Goal: Task Accomplishment & Management: Complete application form

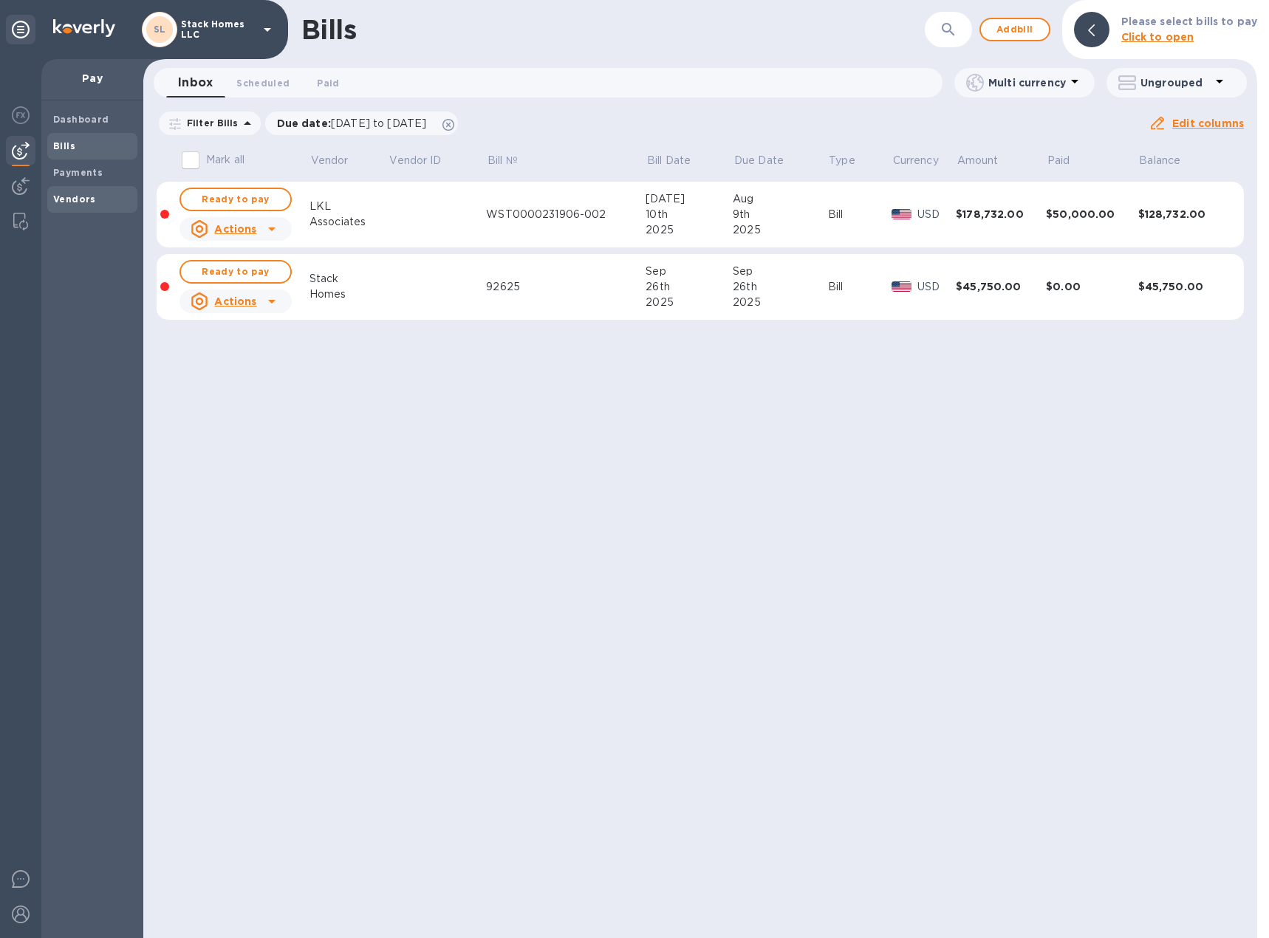
click at [78, 201] on b "Vendors" at bounding box center [74, 199] width 43 height 11
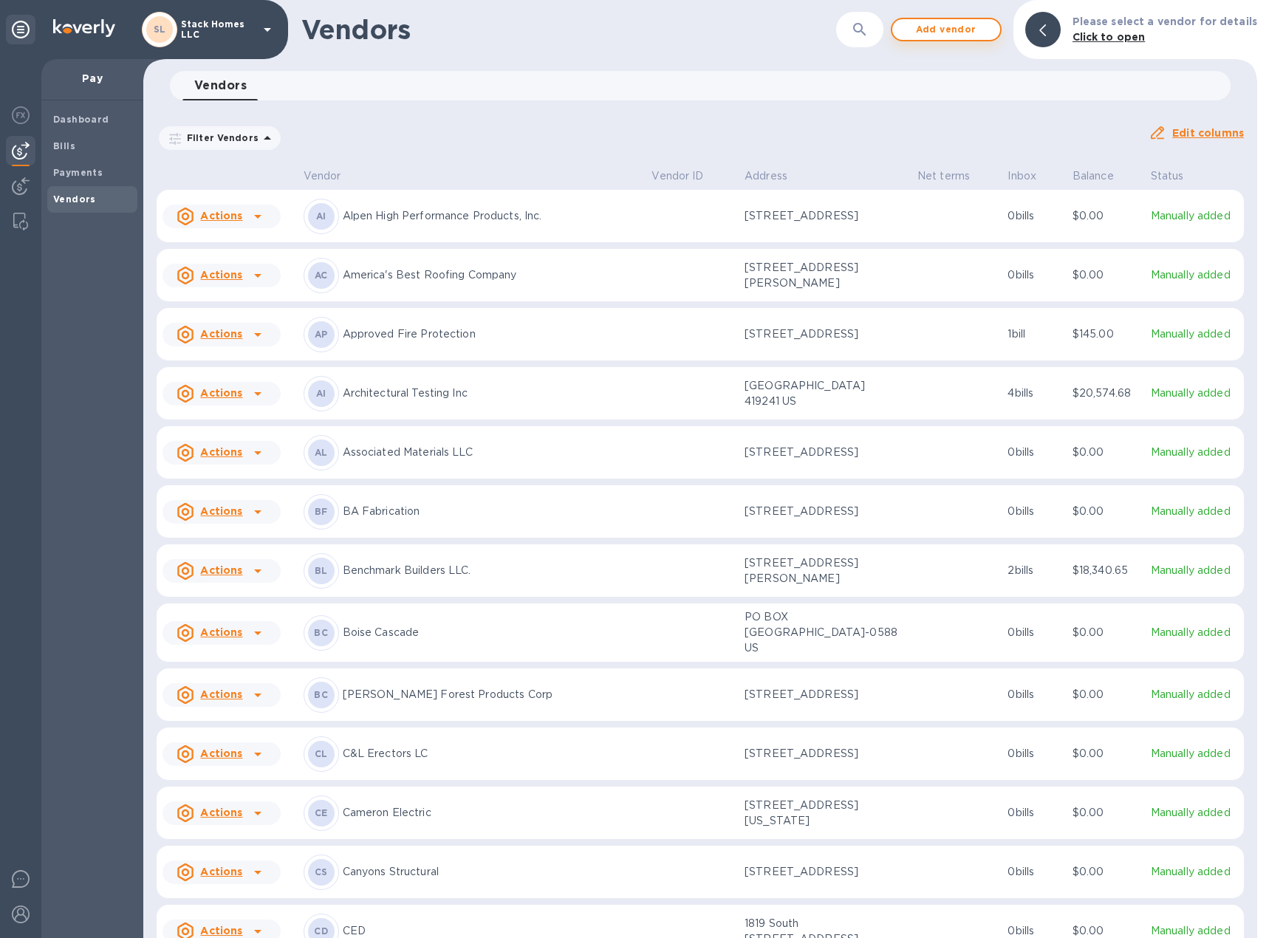
click at [954, 31] on span "Add vendor" at bounding box center [946, 30] width 84 height 18
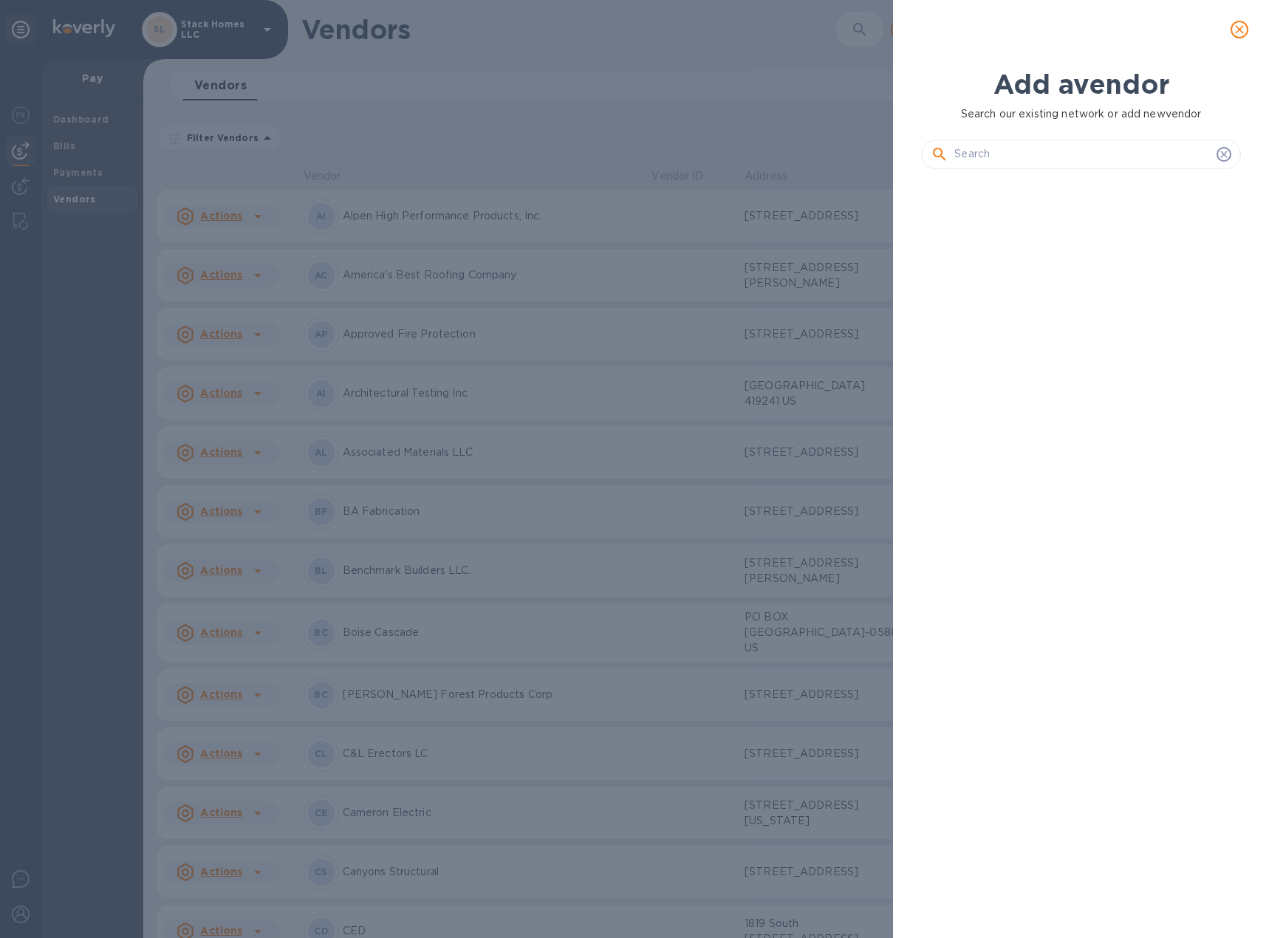
scroll to position [707, 325]
click at [1016, 160] on input "text" at bounding box center [1082, 154] width 256 height 22
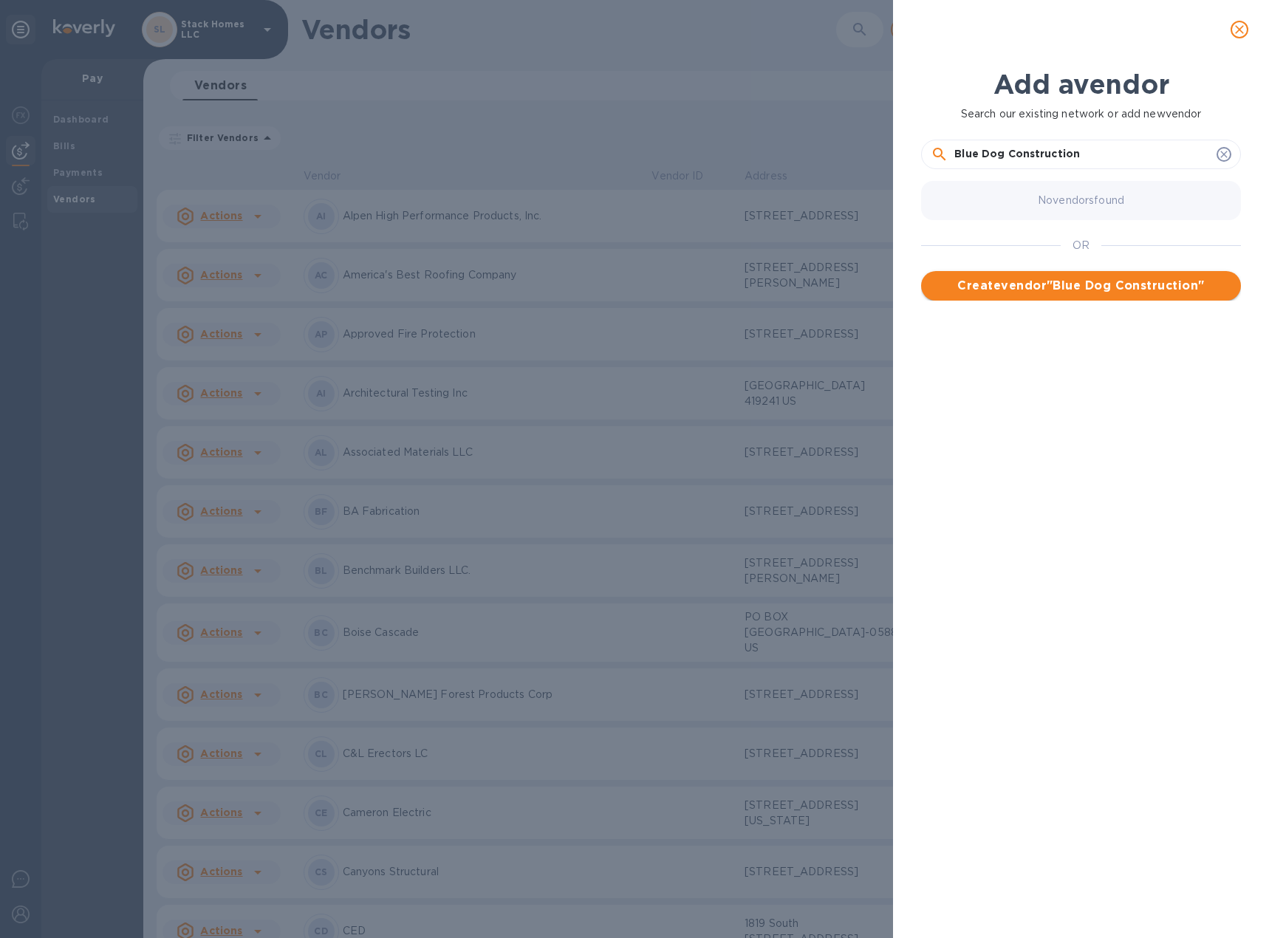
type input "Blue Dog Construction"
click at [1112, 281] on span "Create vendor " Blue Dog Construction "" at bounding box center [1081, 286] width 296 height 18
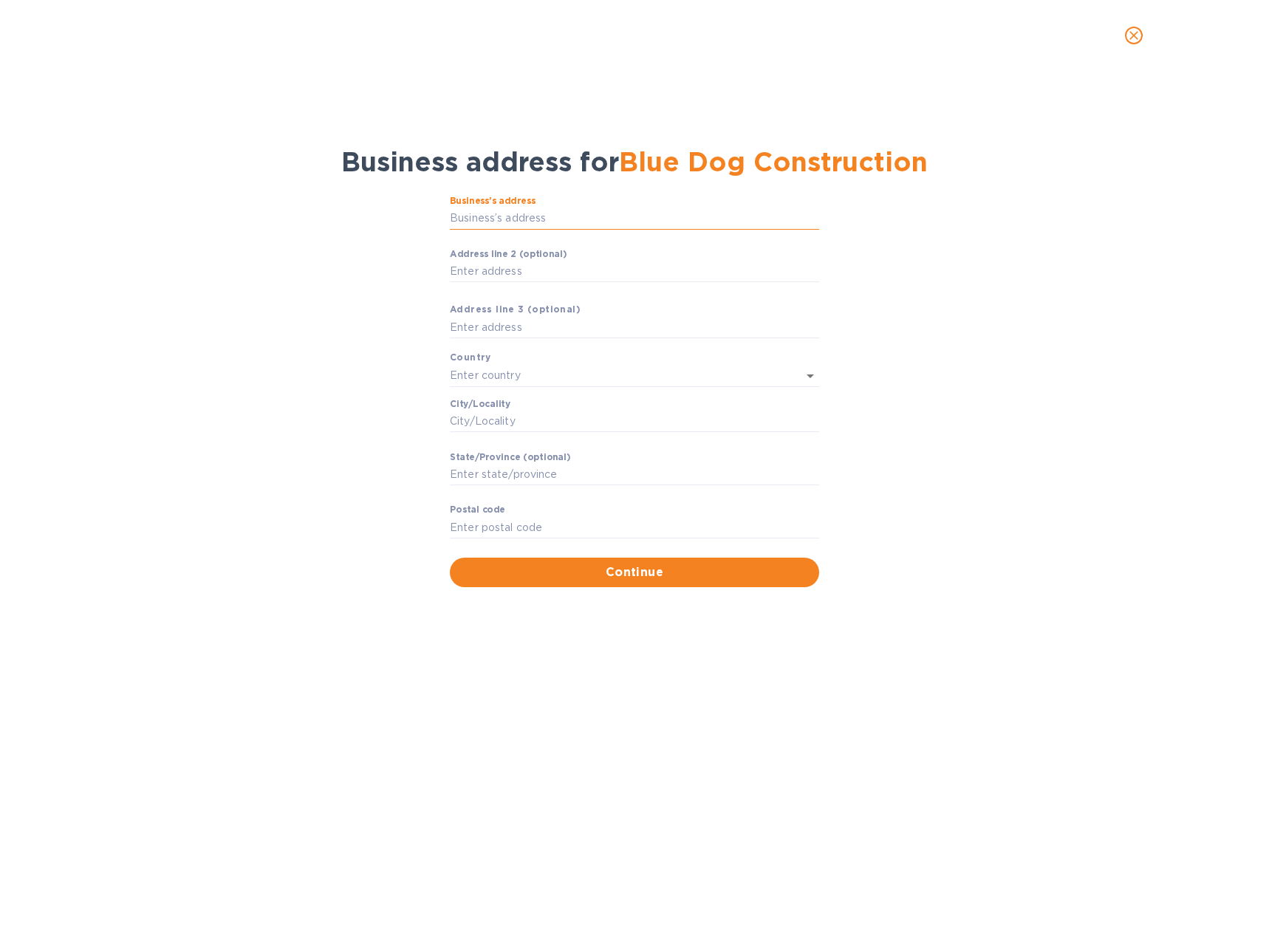
click at [551, 222] on input "Business’s аddress" at bounding box center [634, 219] width 369 height 22
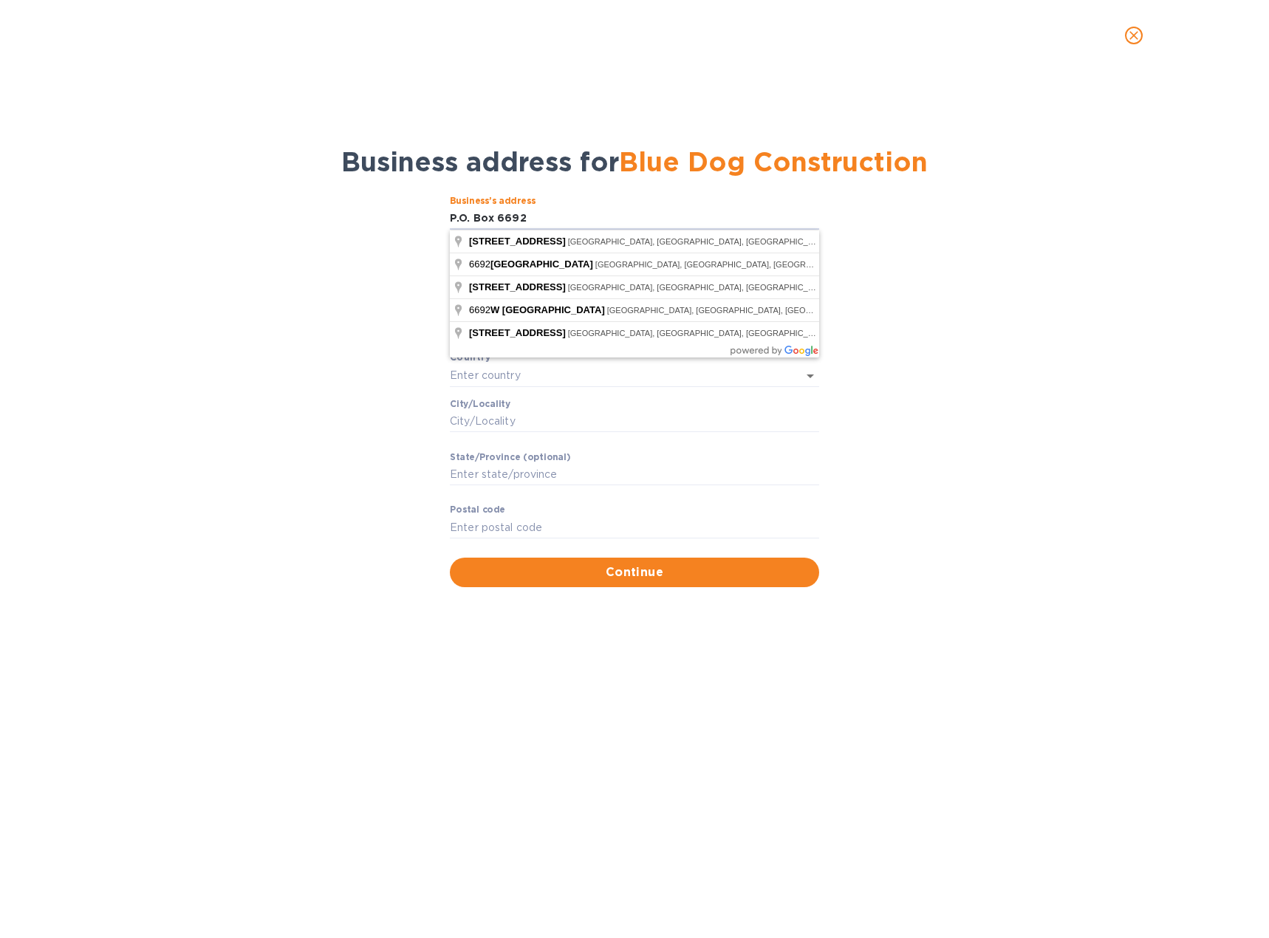
type input "P.O. Box 6692"
click at [910, 261] on div "Business’s аddress P.O. Box 6692 ​ Аddress line 2 (optional) ​ Аddress line 3 (…" at bounding box center [634, 391] width 1231 height 409
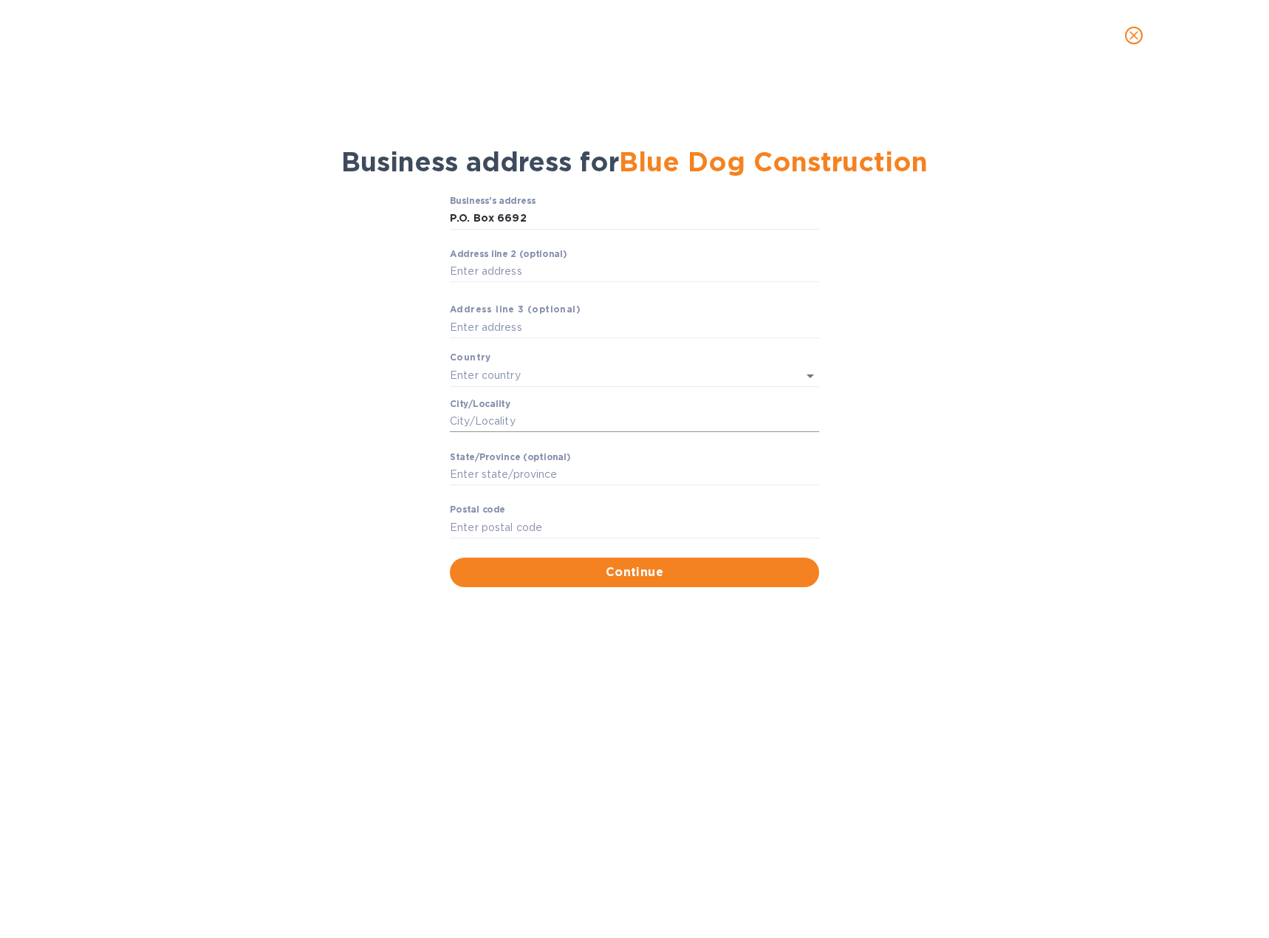
click at [540, 418] on input "Сity/Locаlity" at bounding box center [634, 422] width 369 height 22
type input "[PERSON_NAME]"
type input "w"
type input "WY"
click at [496, 524] on input "Pоstal cоde" at bounding box center [634, 527] width 369 height 22
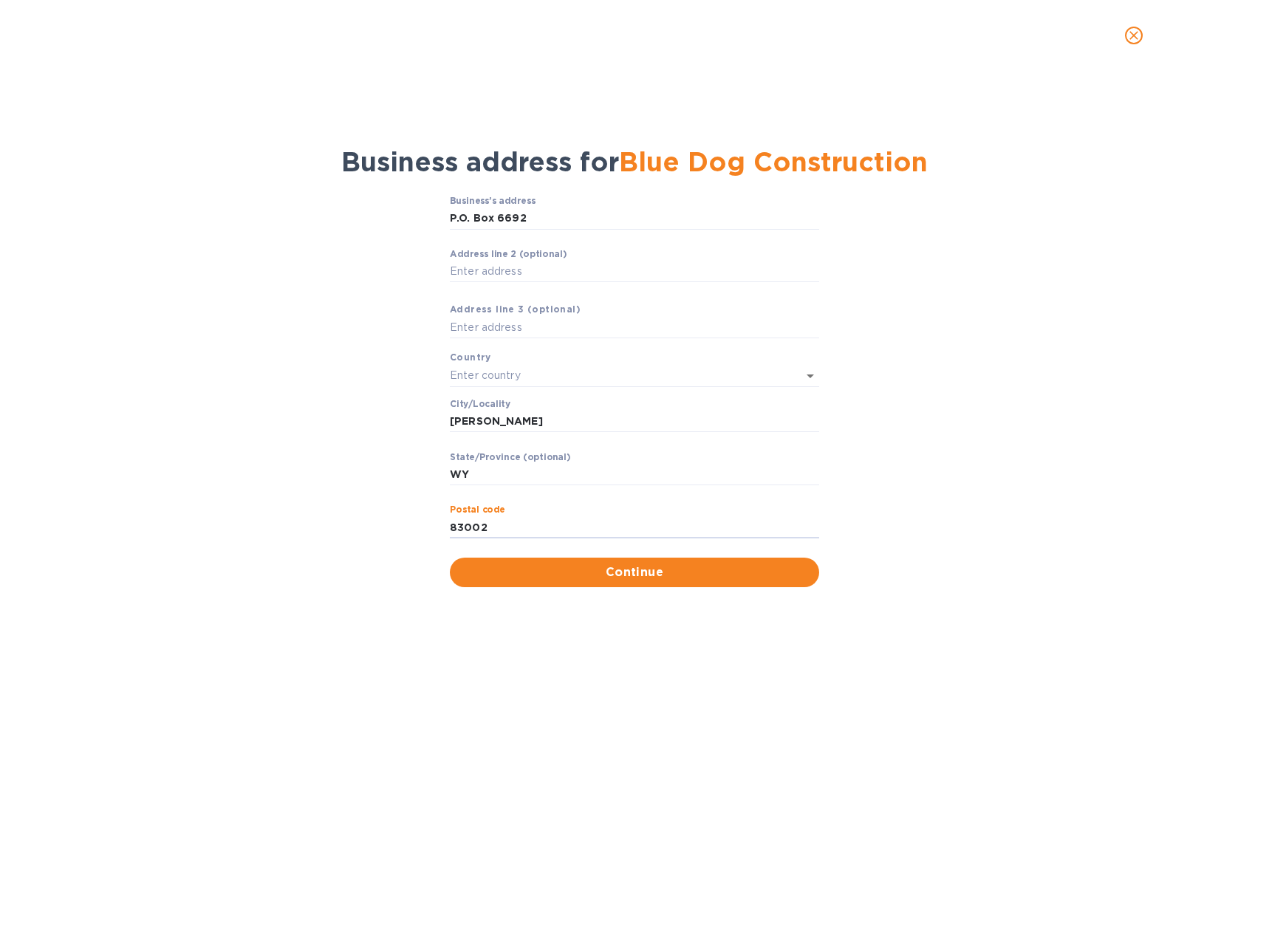
type input "83002"
click at [942, 527] on div "Business’s аddress P.O. Box 6692 ​ Аddress line 2 (optional) ​ Аddress line 3 (…" at bounding box center [634, 391] width 1231 height 409
click at [789, 381] on div at bounding box center [800, 376] width 38 height 21
click at [815, 379] on icon "Open" at bounding box center [810, 376] width 18 height 18
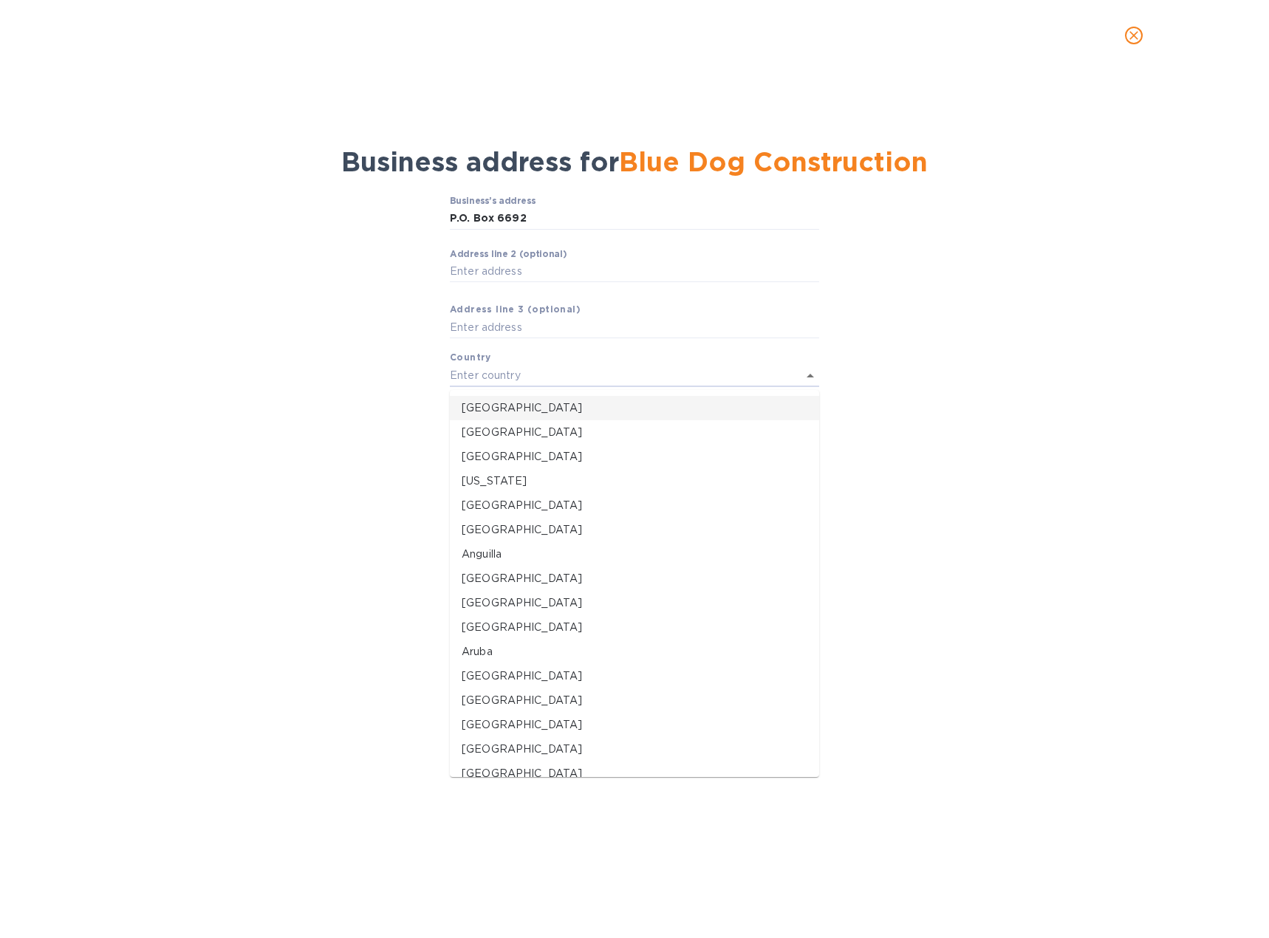
click at [535, 403] on p "[GEOGRAPHIC_DATA]" at bounding box center [635, 408] width 346 height 16
type input "[GEOGRAPHIC_DATA]"
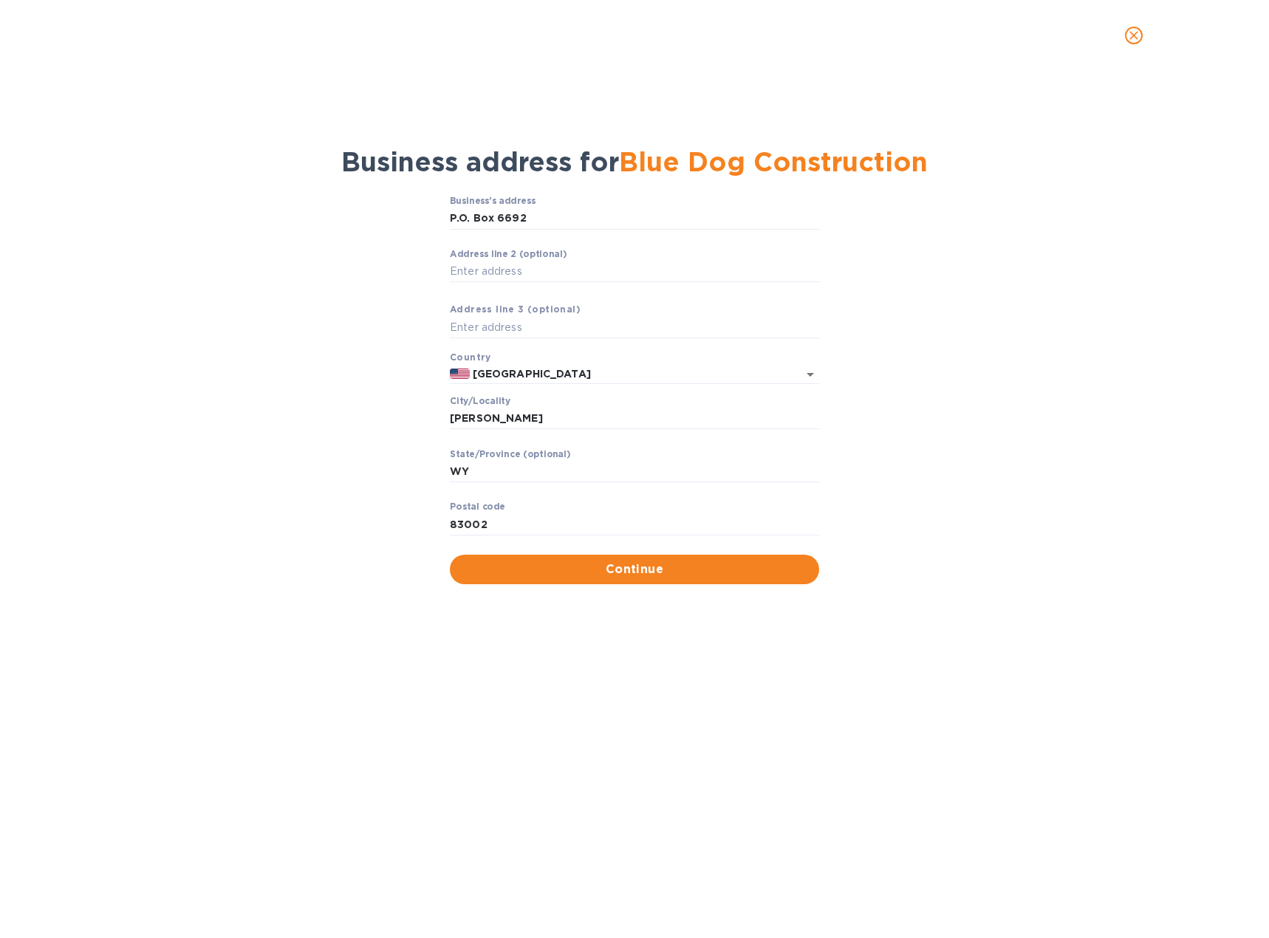
click at [1013, 410] on div "Business’s аddress P.O. Box 6692 ​ Аddress line 2 (optional) ​ Аddress line 3 (…" at bounding box center [634, 390] width 1231 height 406
click at [691, 585] on div "Business’s аddress P.O. Box 6692 ​ Аddress line 2 (optional) ​ Аddress line 3 (…" at bounding box center [634, 390] width 1231 height 406
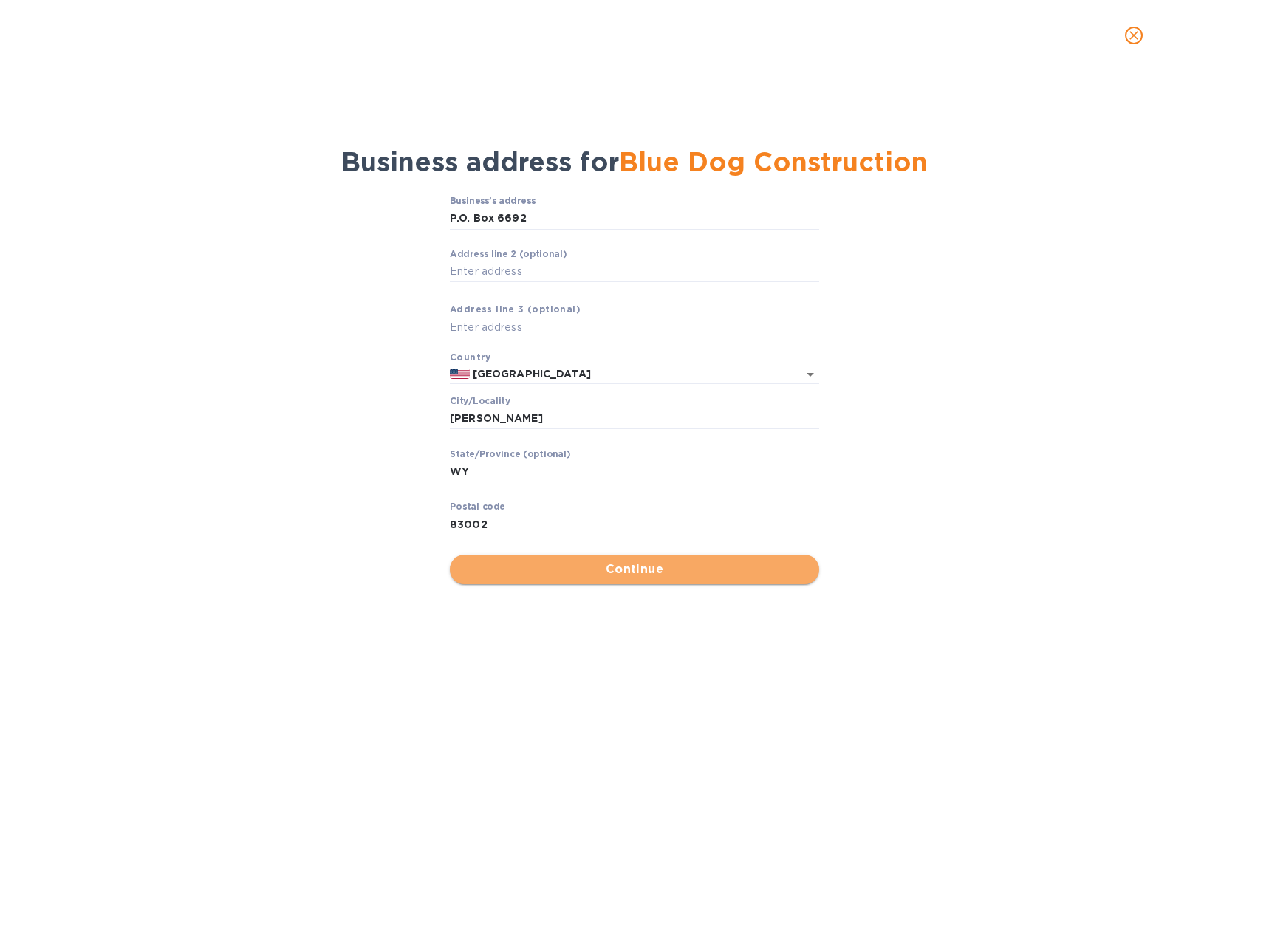
click at [609, 566] on span "Continue" at bounding box center [635, 570] width 346 height 18
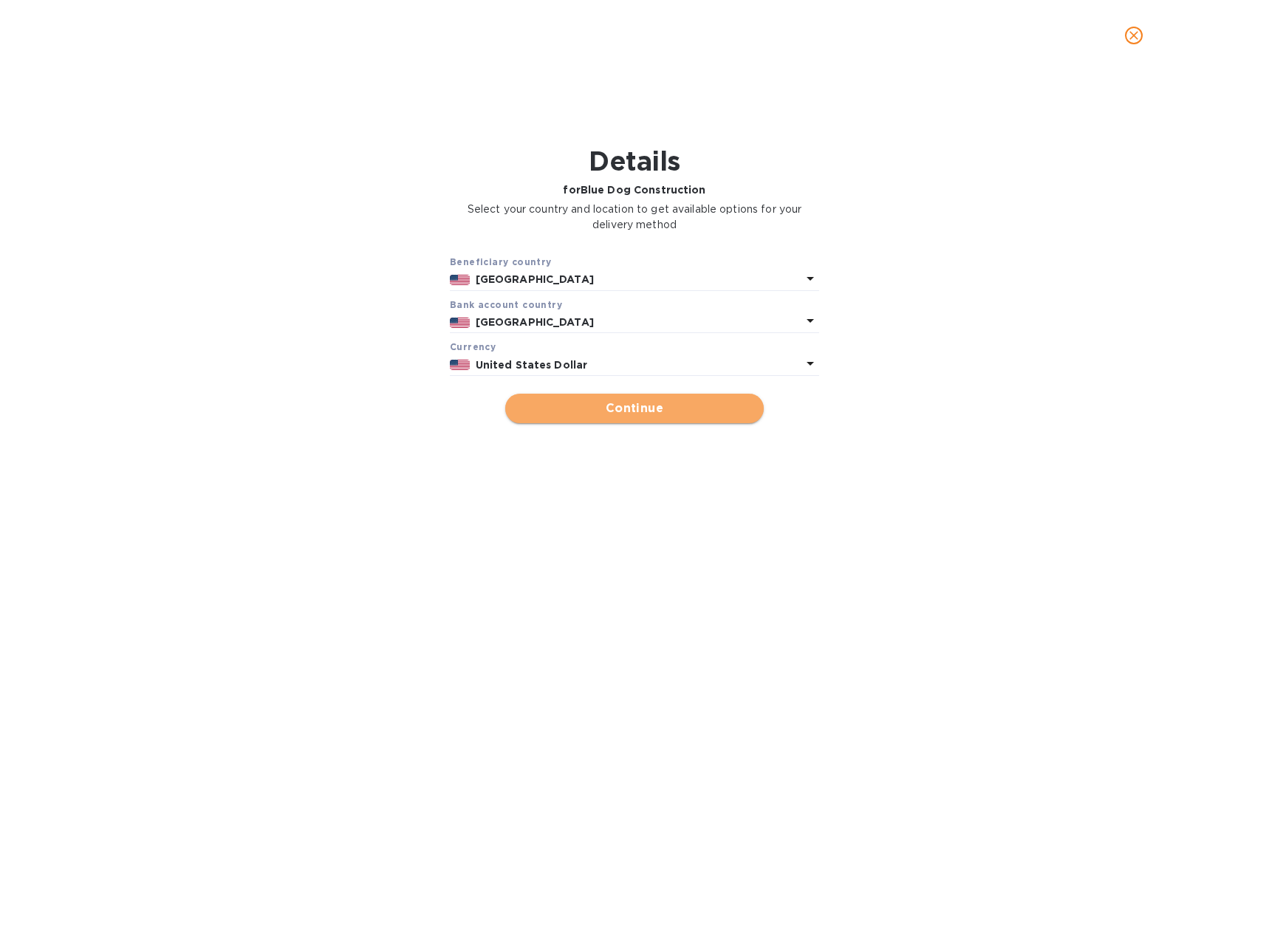
click at [594, 409] on span "Continue" at bounding box center [634, 409] width 235 height 18
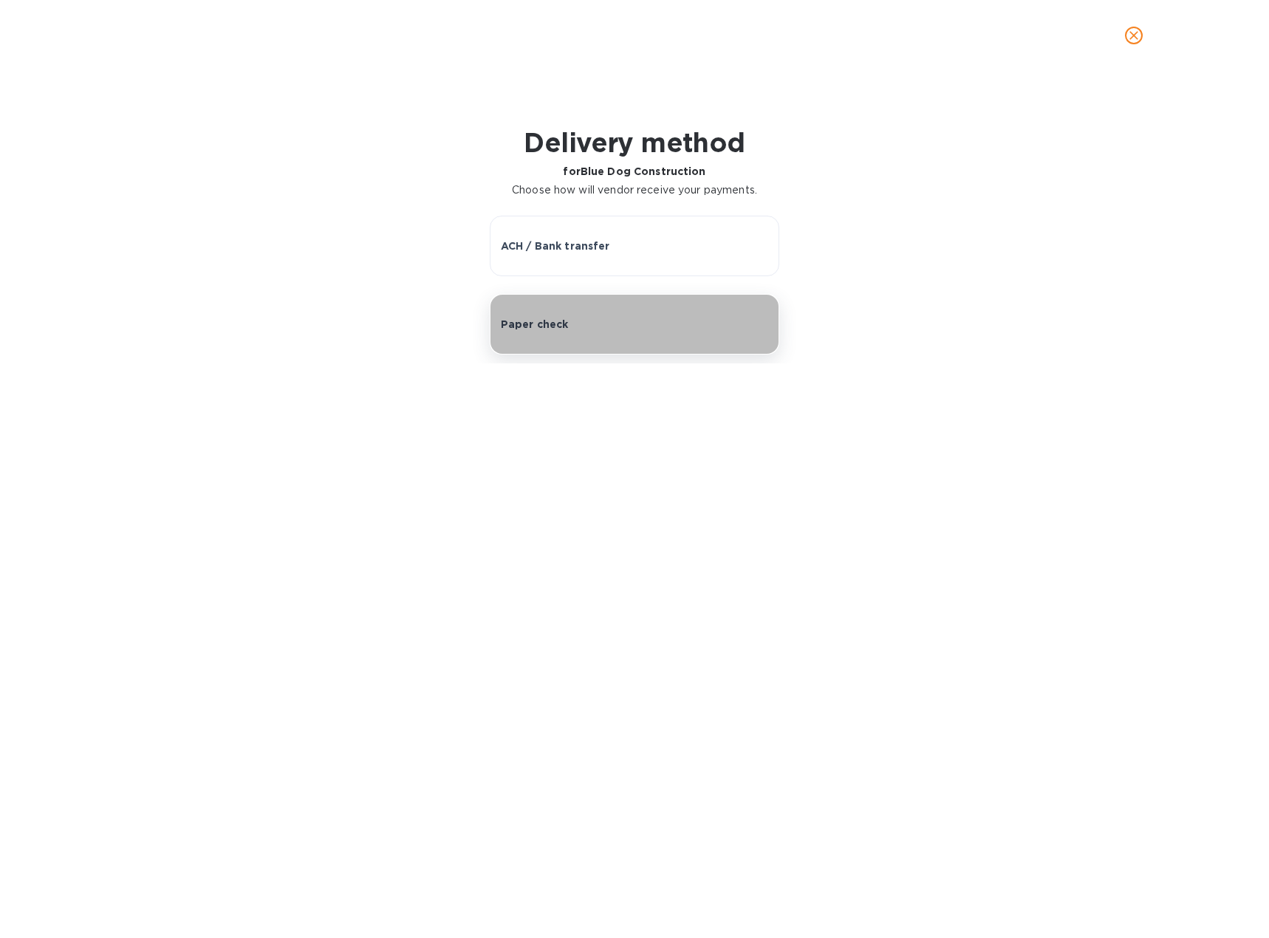
click at [563, 310] on button "Paper check" at bounding box center [635, 324] width 290 height 61
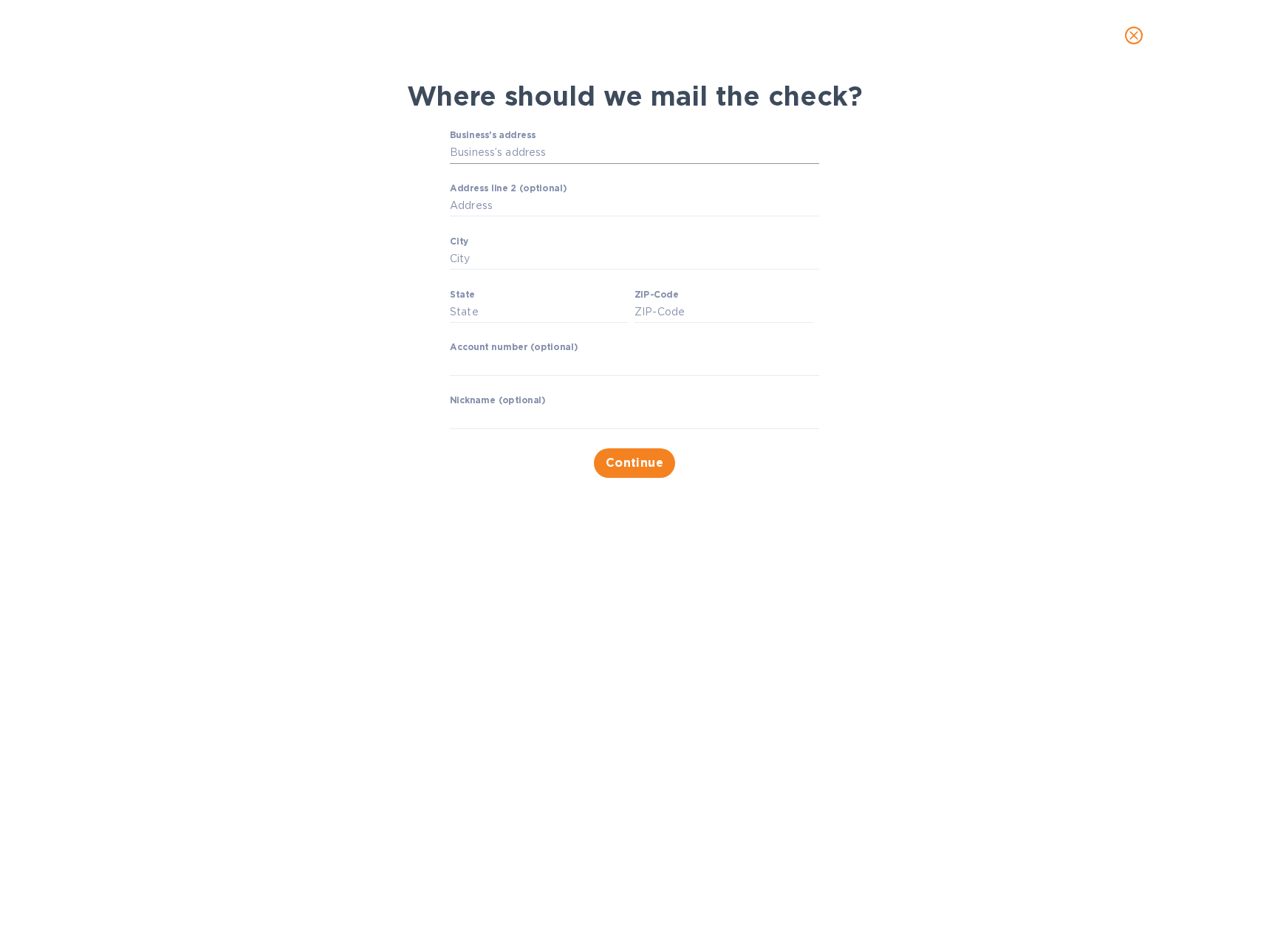
click at [490, 154] on input "Business’s address" at bounding box center [634, 153] width 369 height 22
